Goal: Transaction & Acquisition: Book appointment/travel/reservation

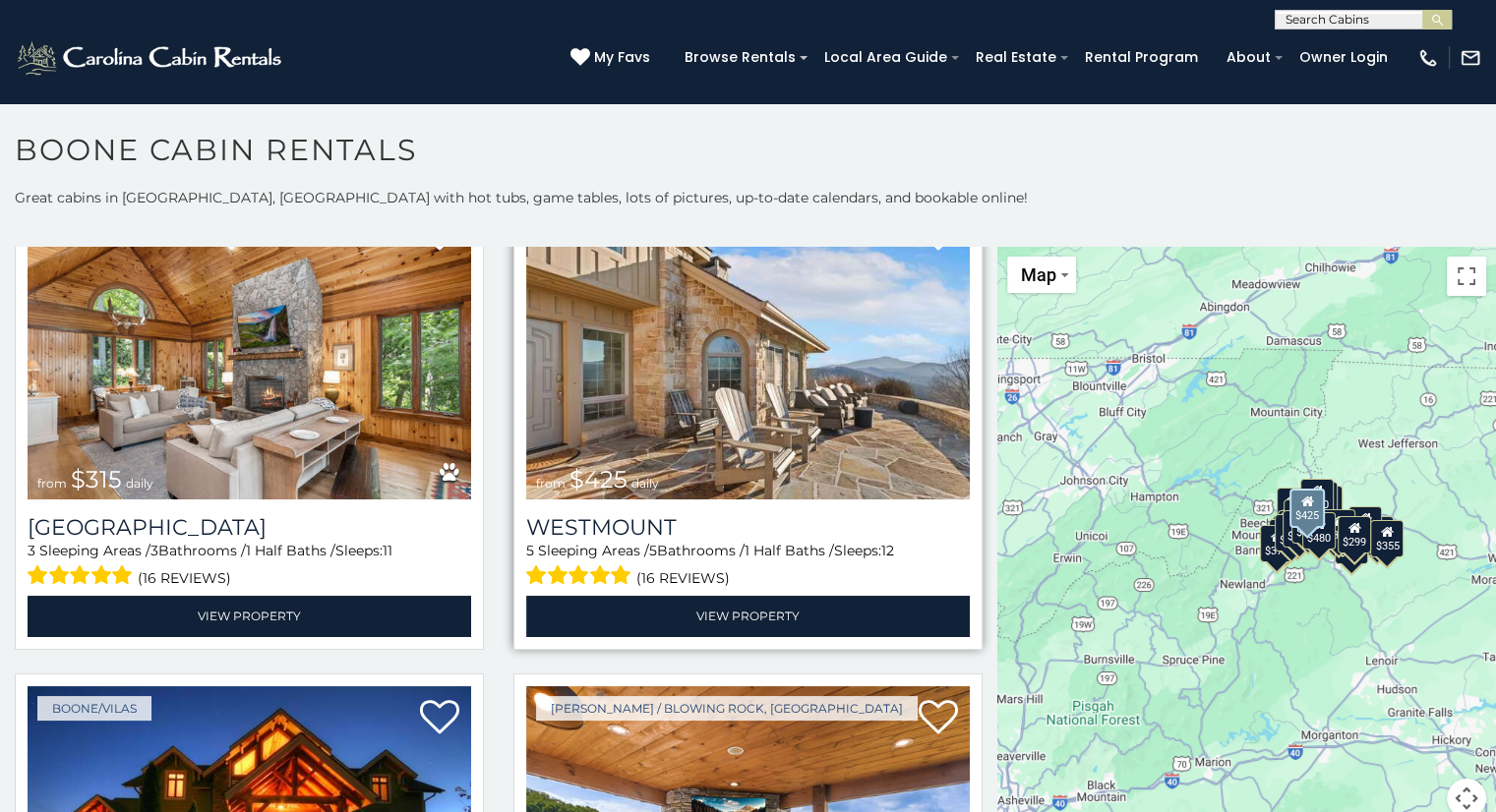
scroll to position [590, 0]
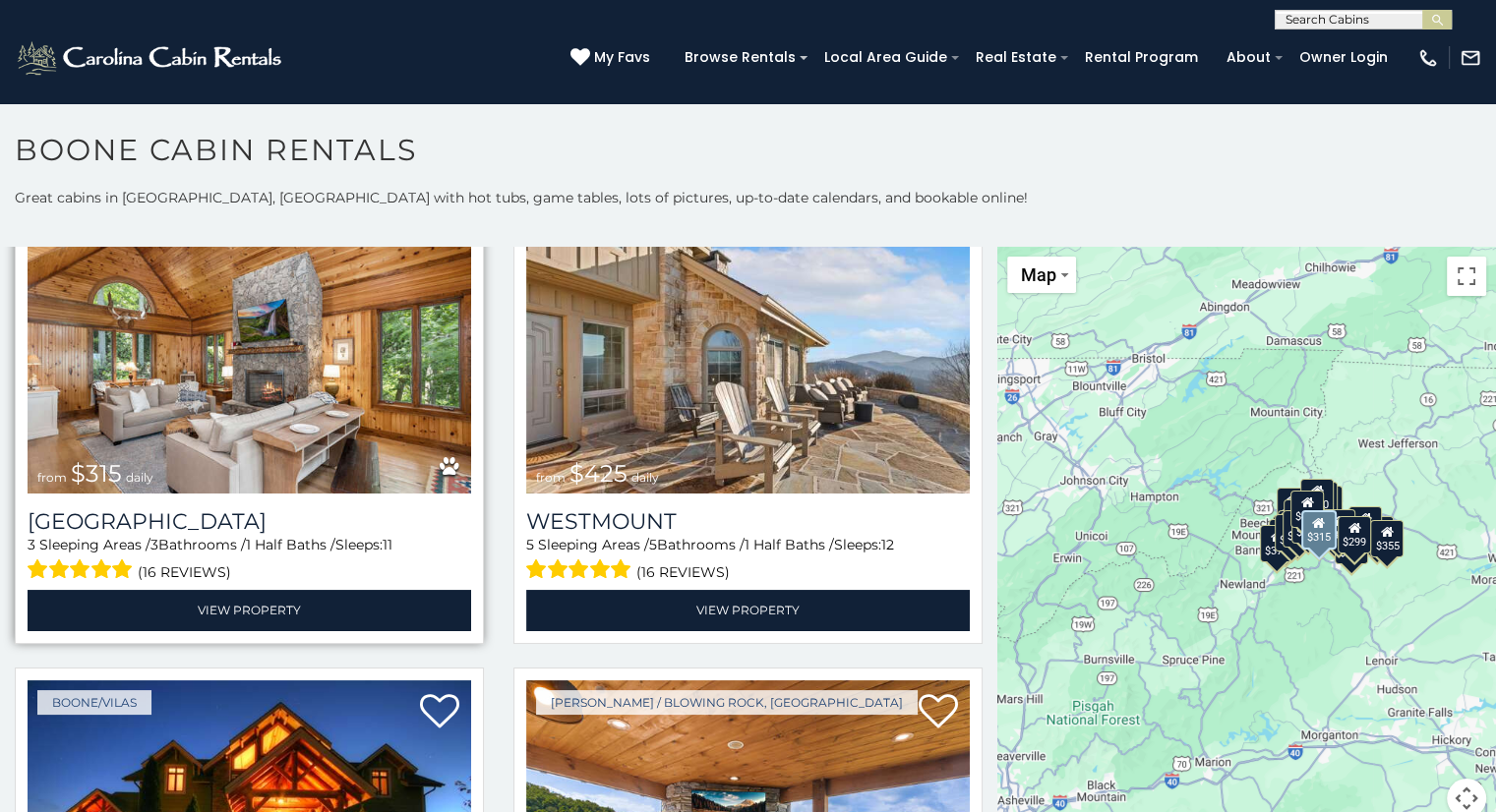
click at [201, 388] on img at bounding box center [249, 345] width 443 height 297
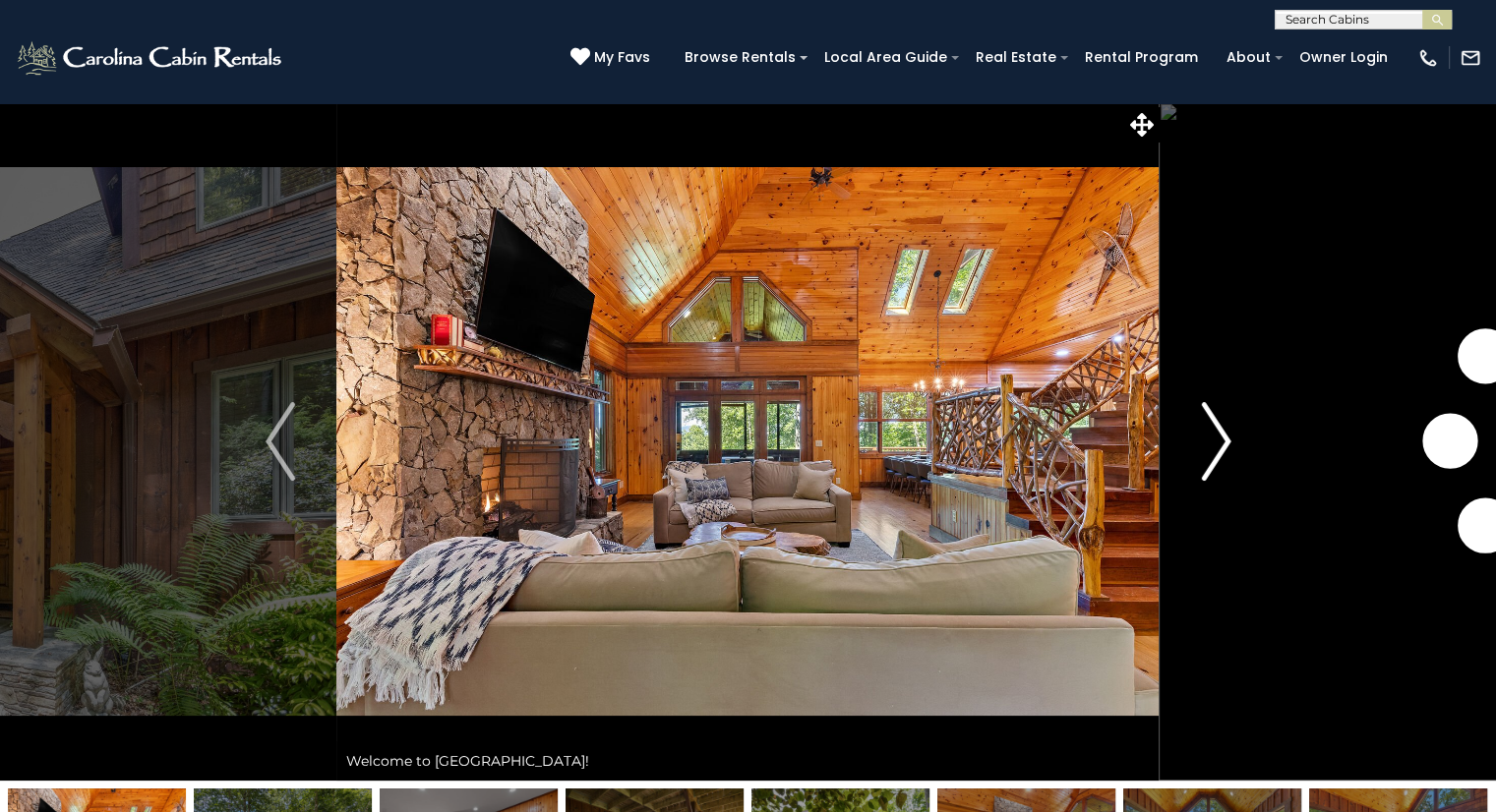
click at [1224, 435] on img "Next" at bounding box center [1216, 441] width 30 height 79
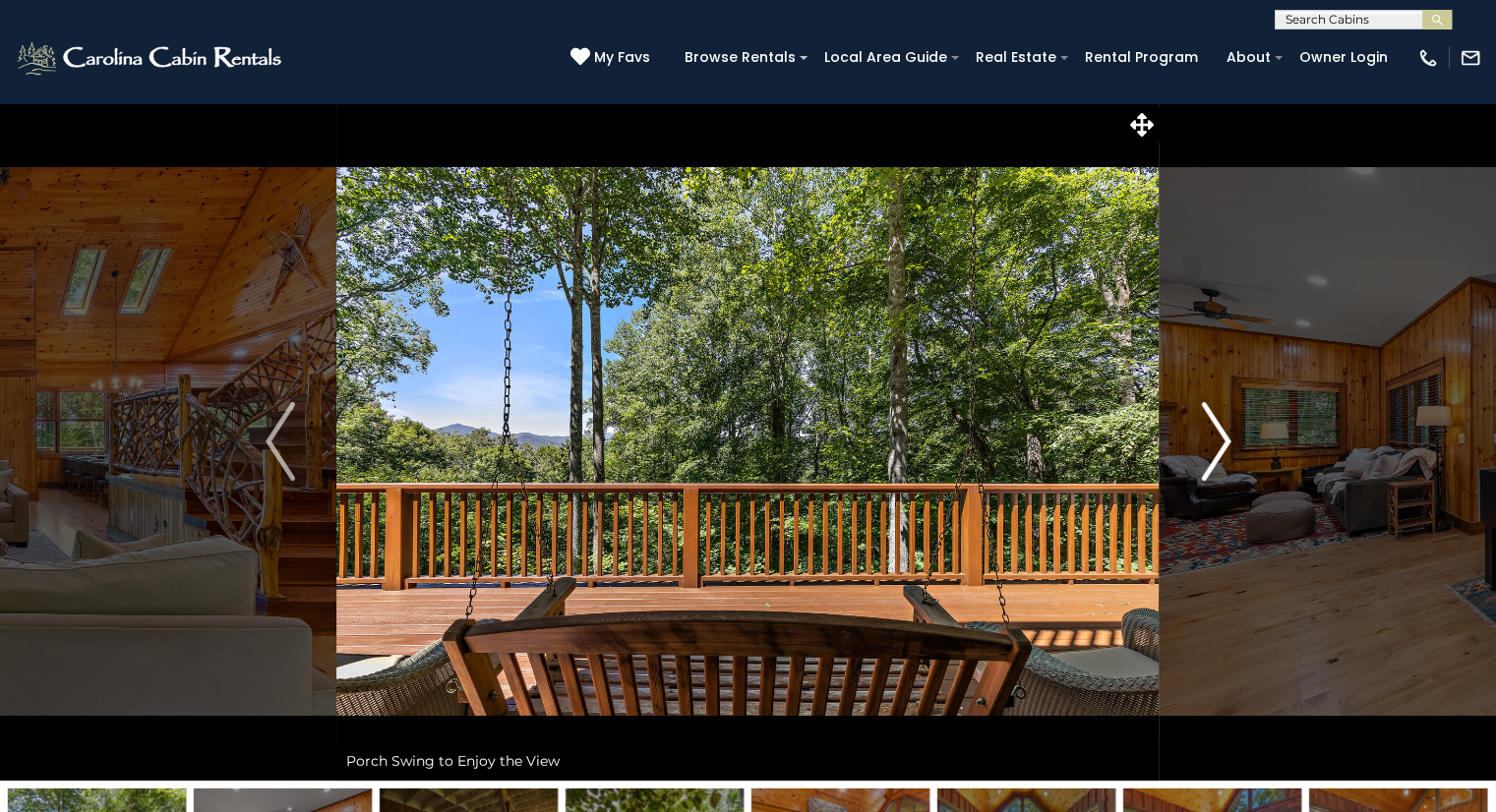
click at [1224, 435] on img "Next" at bounding box center [1216, 441] width 30 height 79
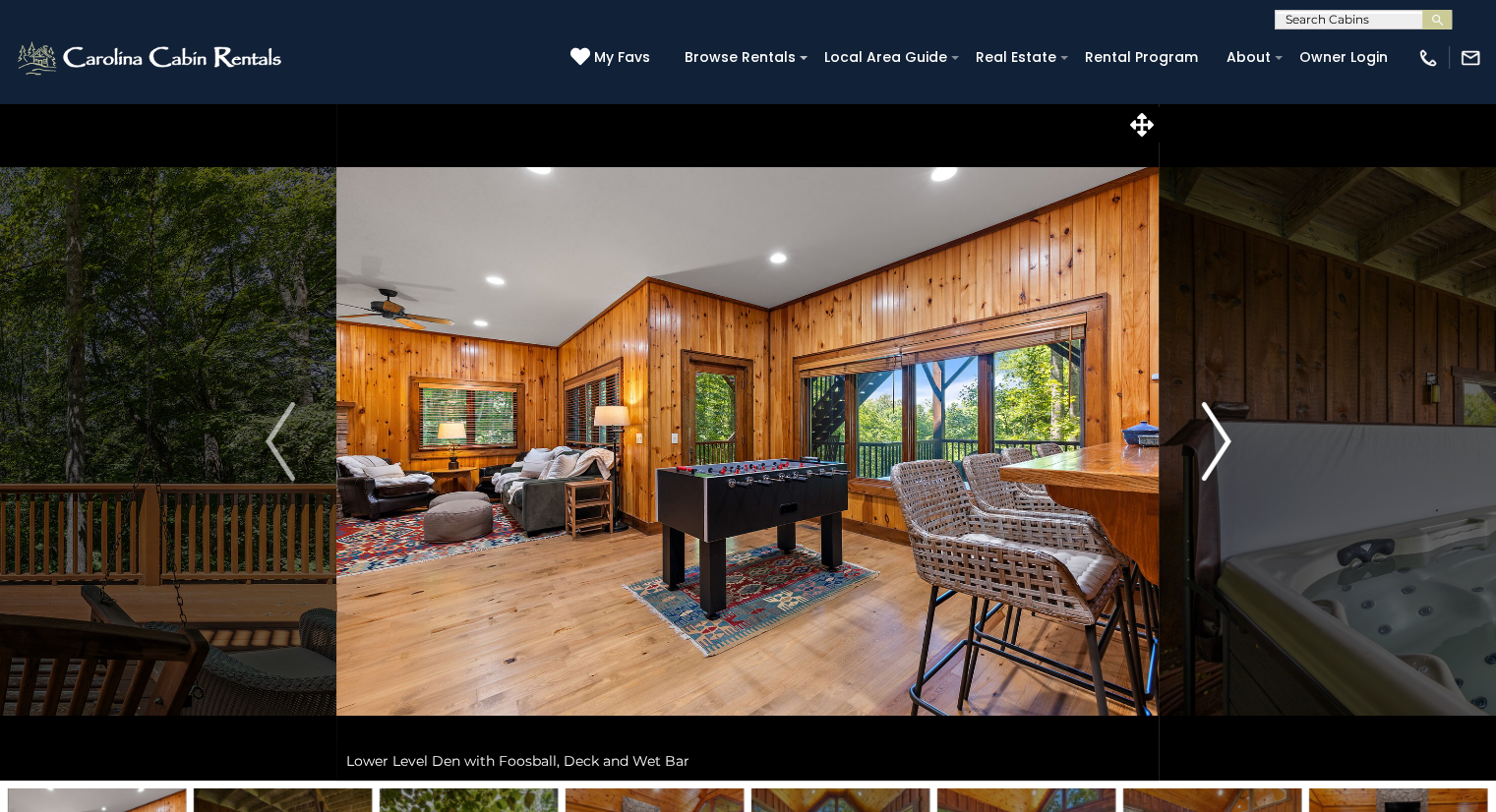
click at [1224, 435] on img "Next" at bounding box center [1216, 441] width 30 height 79
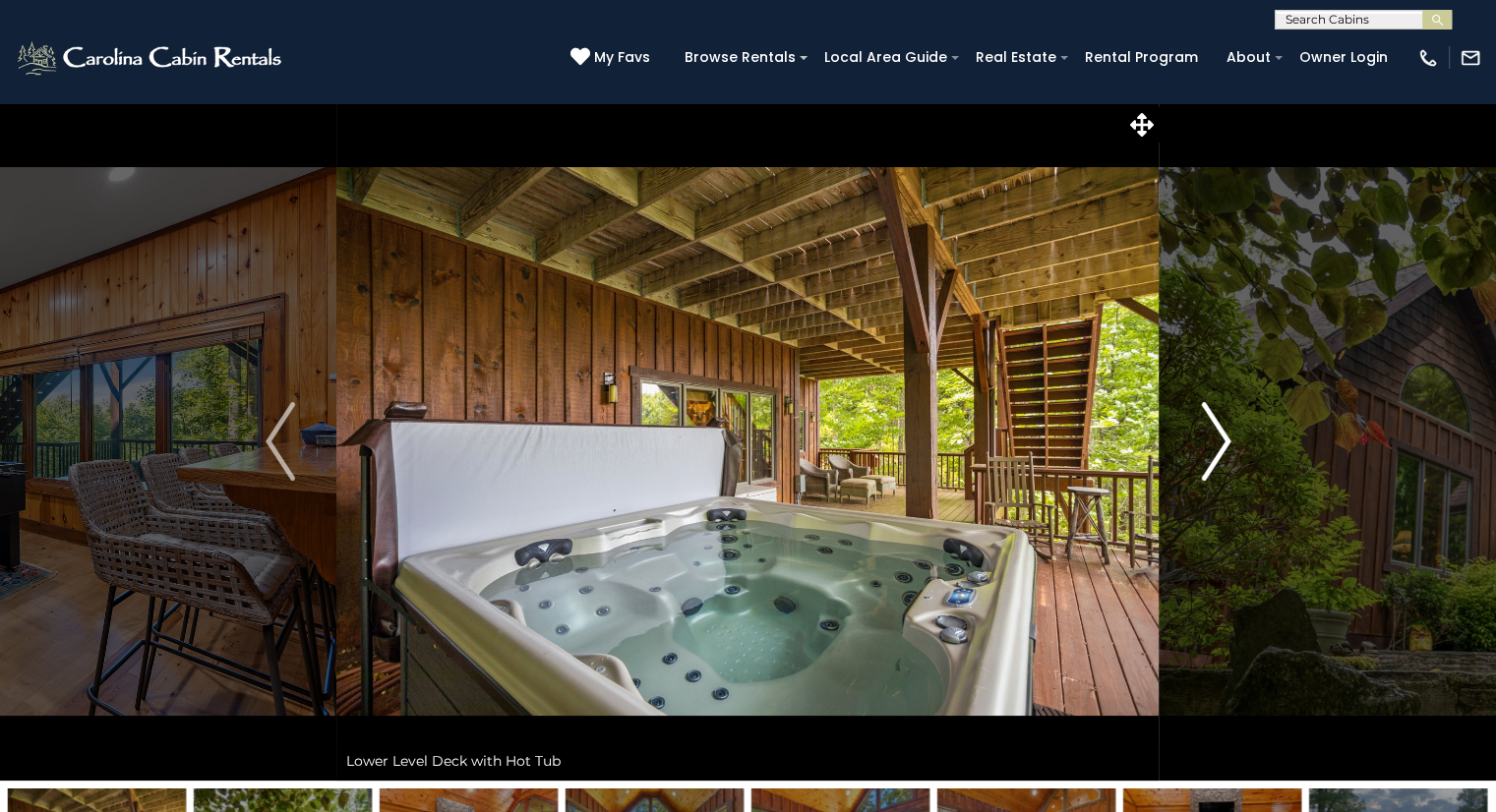
click at [1224, 435] on img "Next" at bounding box center [1216, 441] width 30 height 79
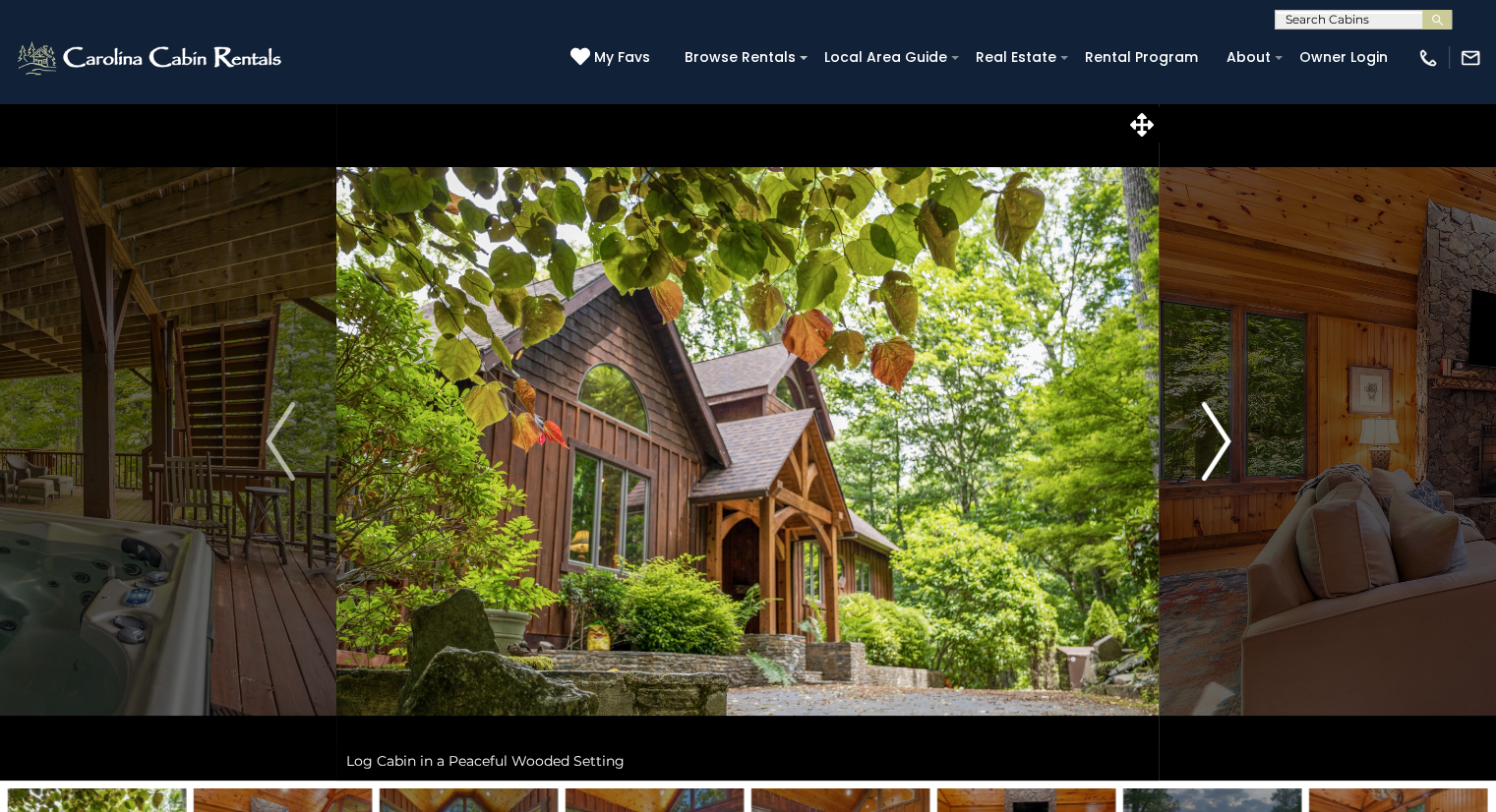
click at [1224, 435] on img "Next" at bounding box center [1216, 441] width 30 height 79
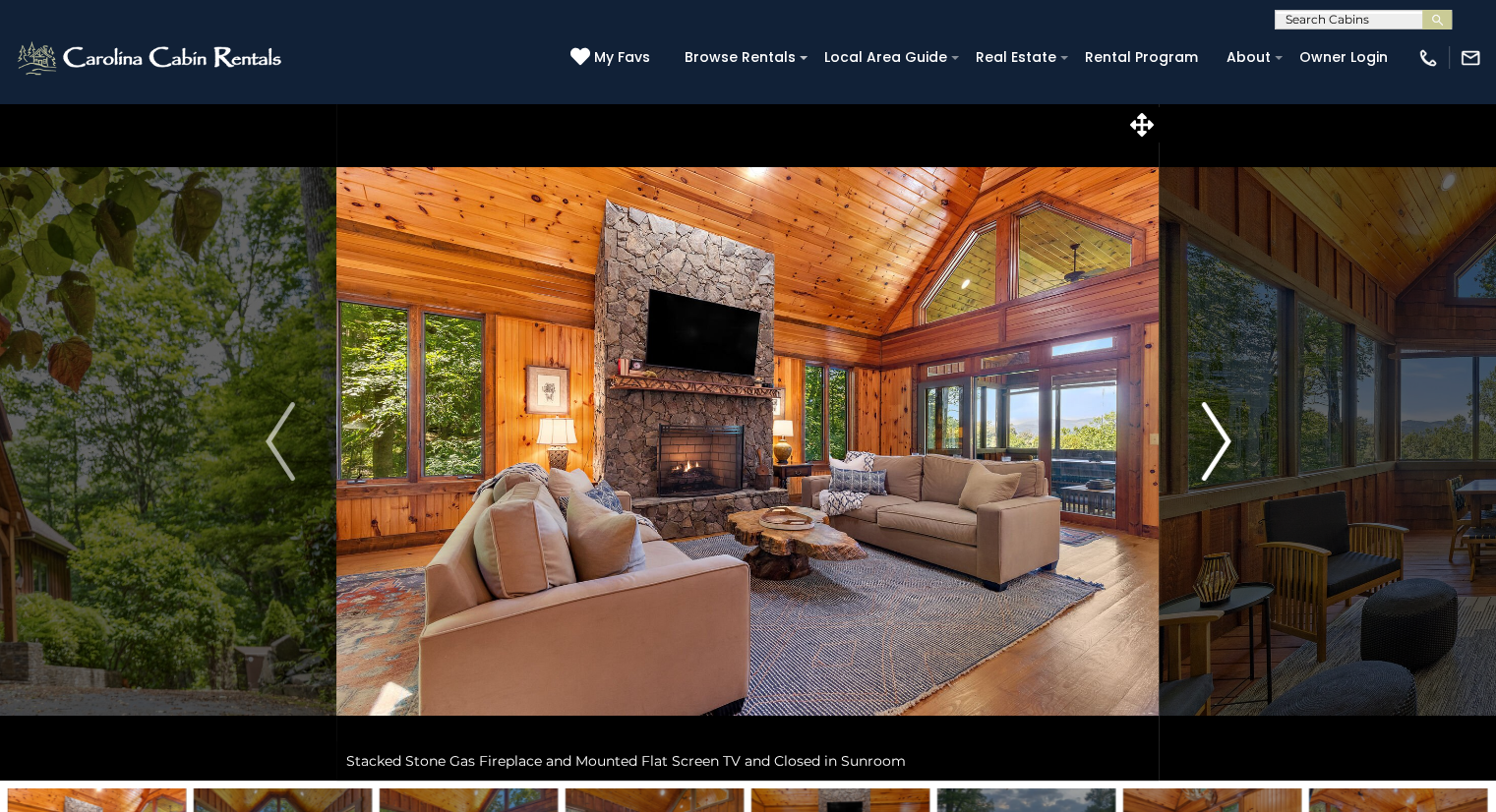
click at [1224, 435] on img "Next" at bounding box center [1216, 441] width 30 height 79
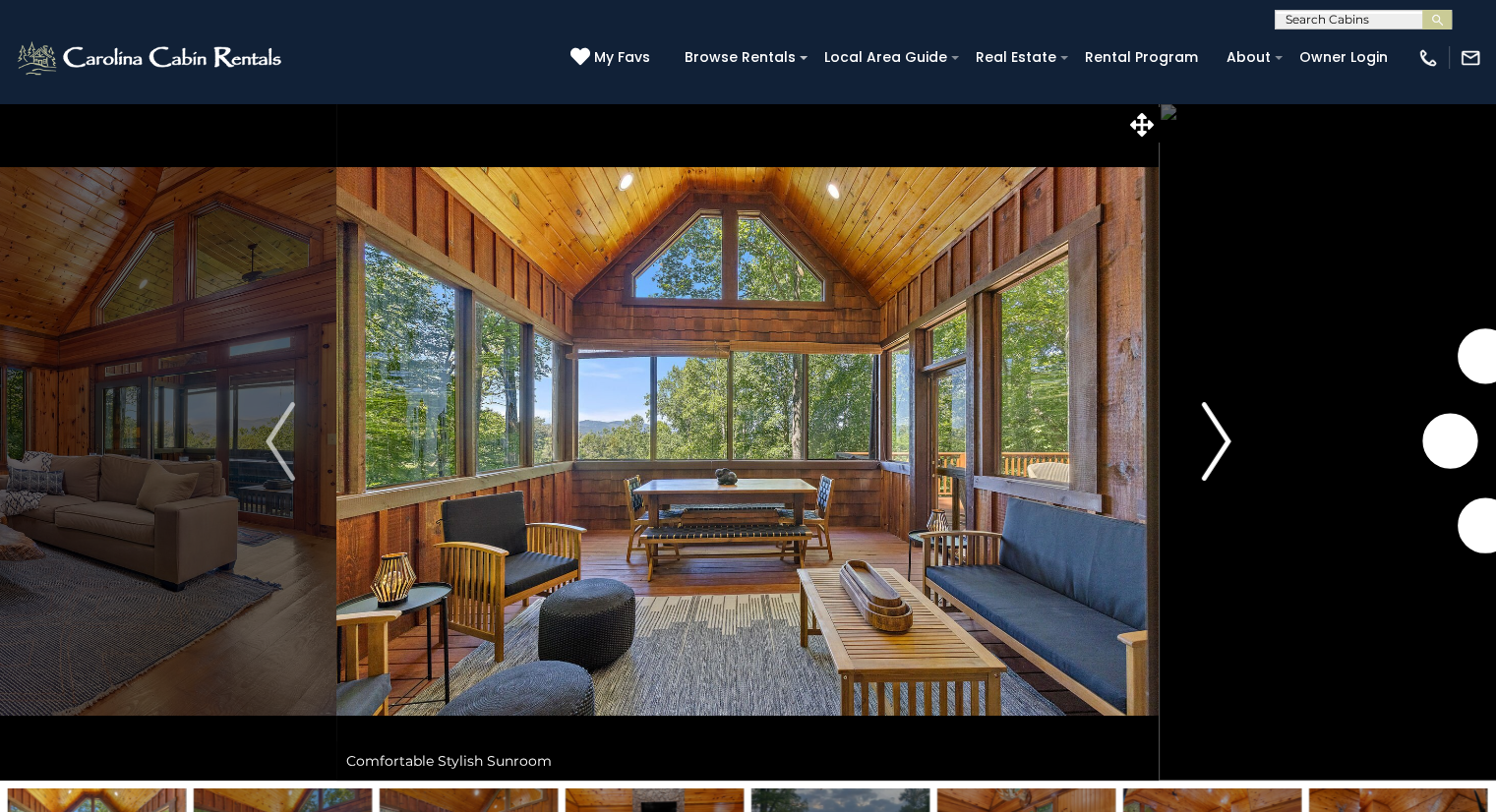
click at [1224, 435] on img "Next" at bounding box center [1216, 441] width 30 height 79
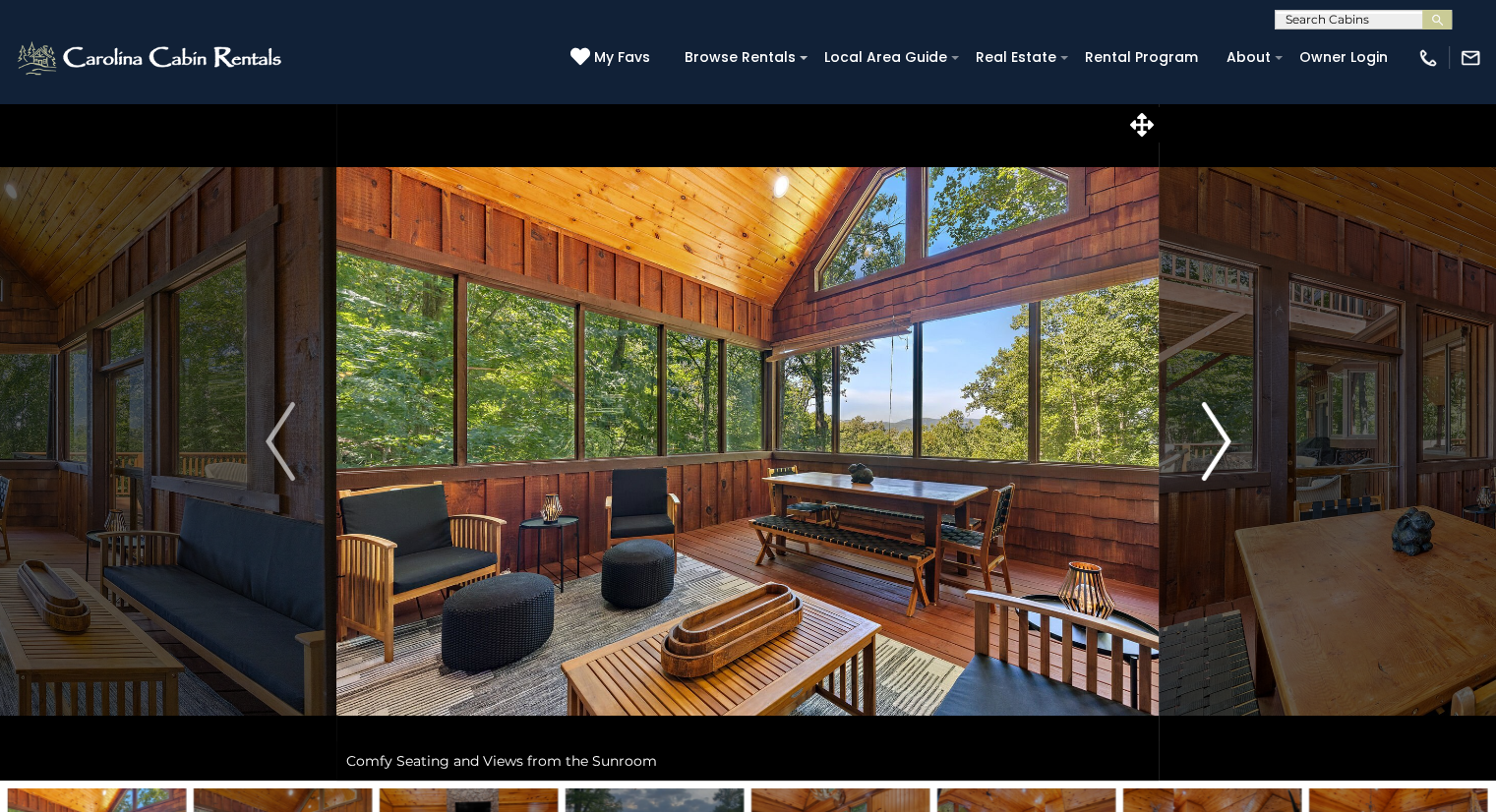
click at [1224, 435] on img "Next" at bounding box center [1216, 441] width 30 height 79
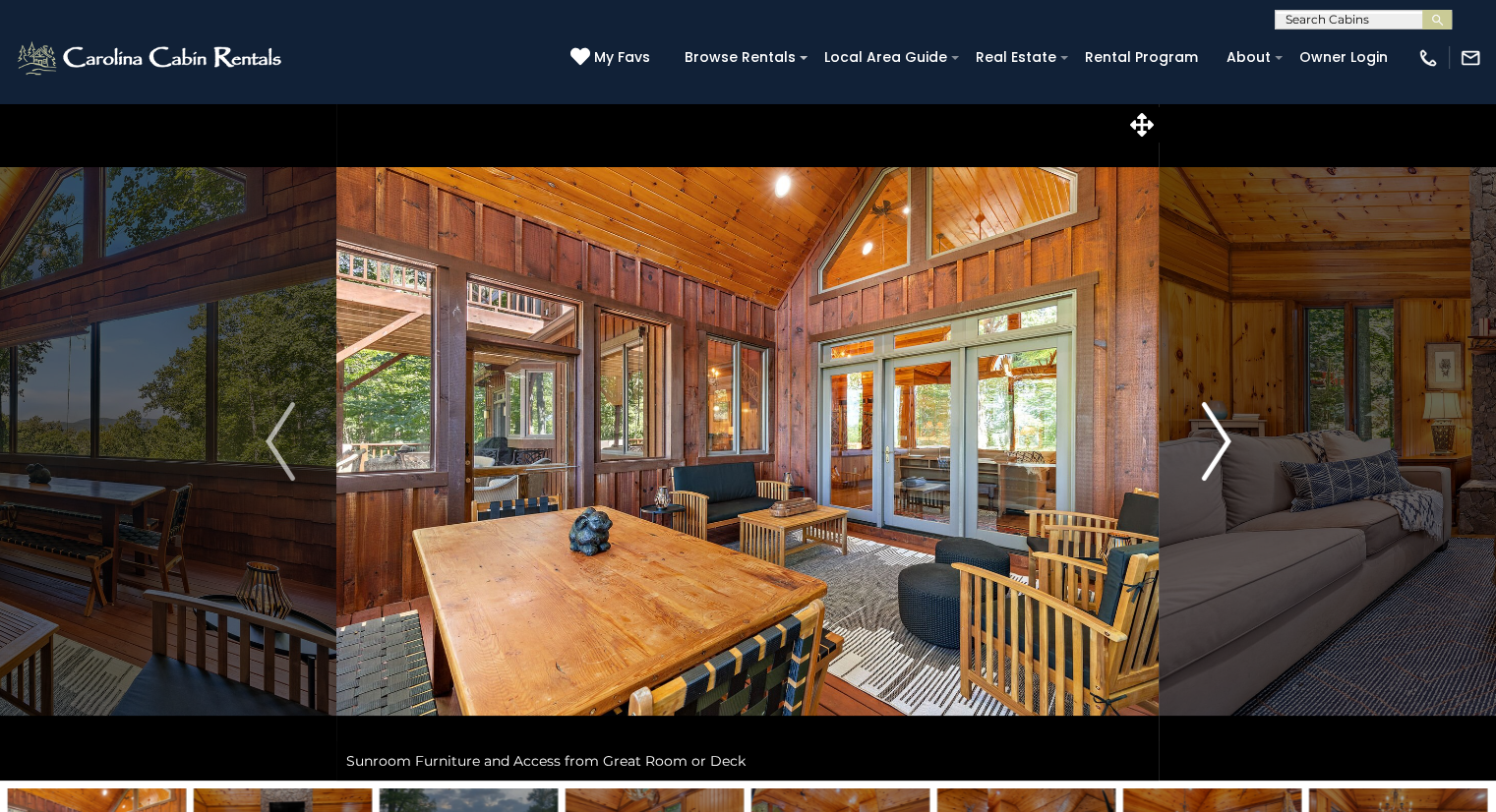
click at [1224, 435] on img "Next" at bounding box center [1216, 441] width 30 height 79
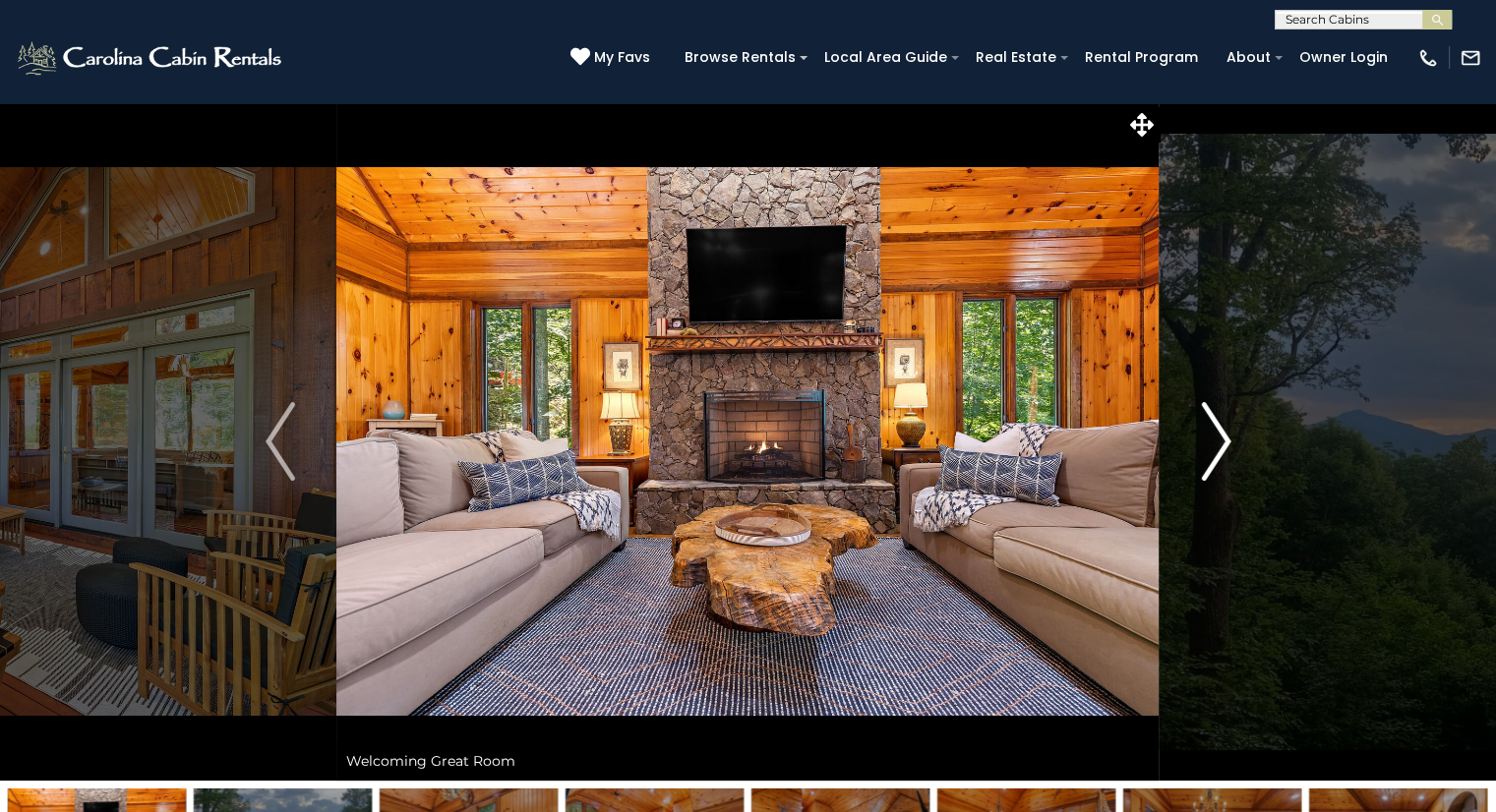
click at [1224, 435] on img "Next" at bounding box center [1216, 441] width 30 height 79
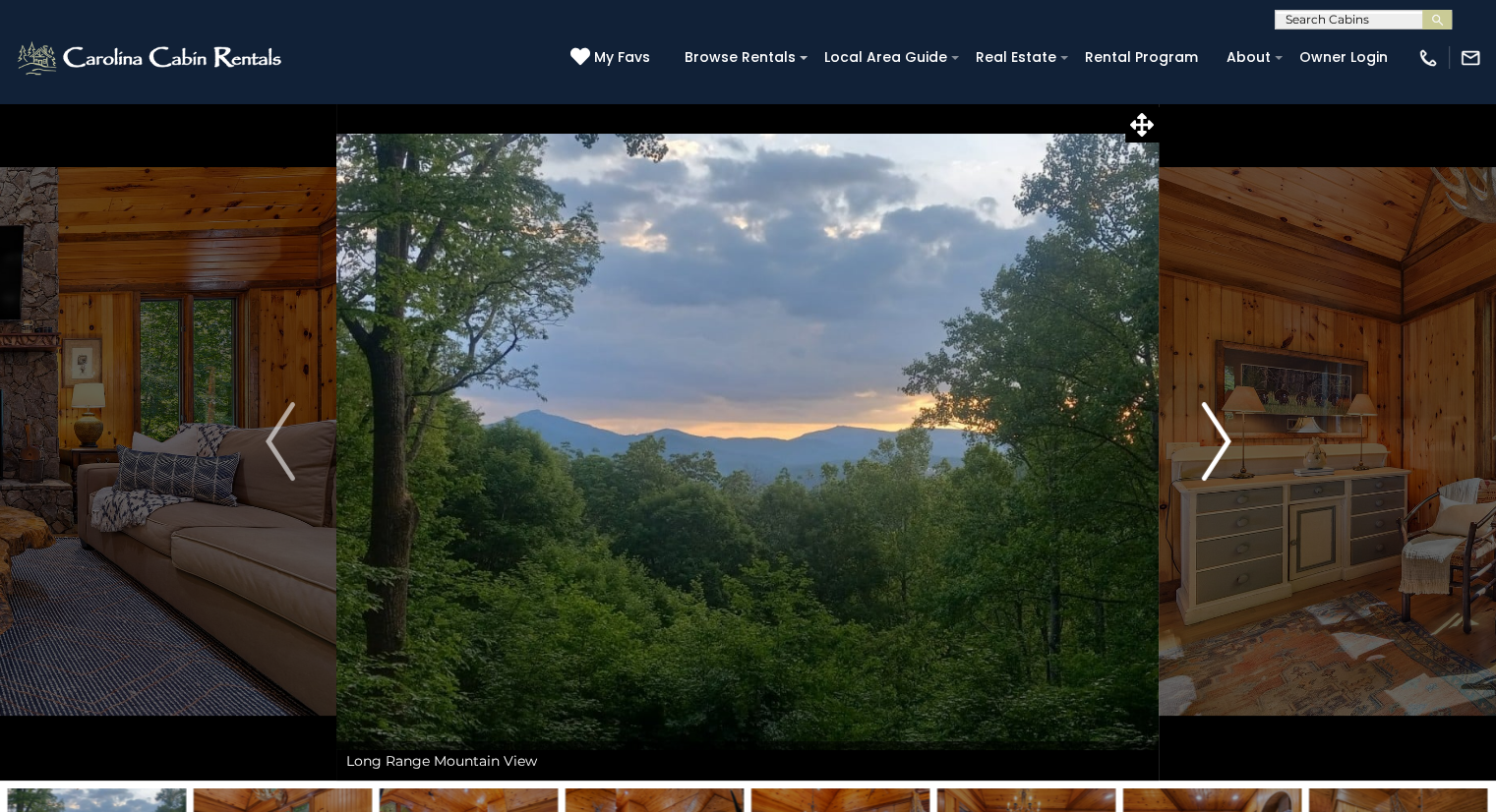
click at [1224, 435] on img "Next" at bounding box center [1216, 441] width 30 height 79
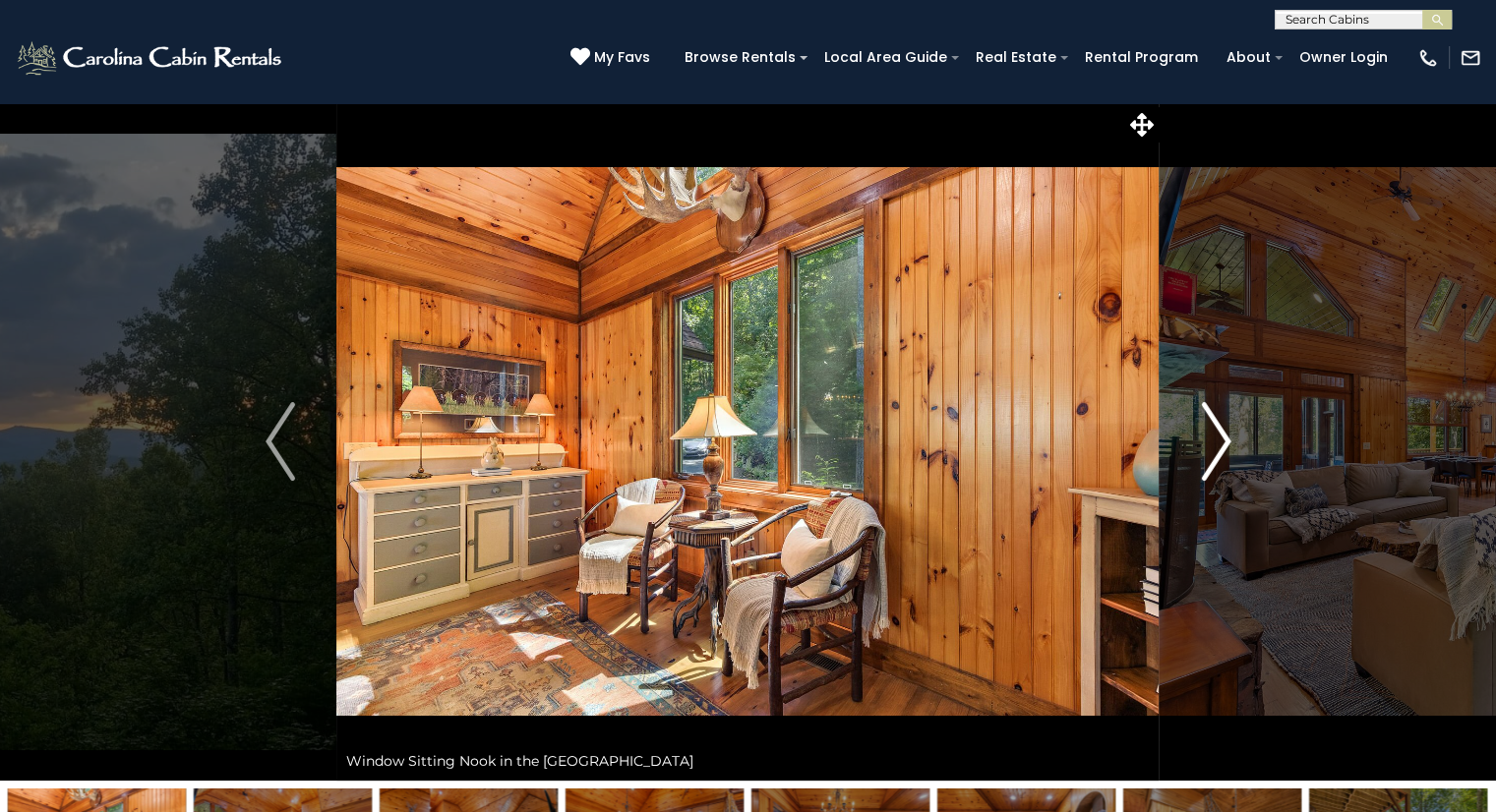
click at [1224, 435] on img "Next" at bounding box center [1216, 441] width 30 height 79
